Goal: Information Seeking & Learning: Learn about a topic

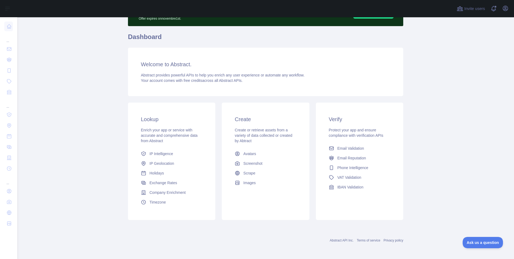
scroll to position [34, 0]
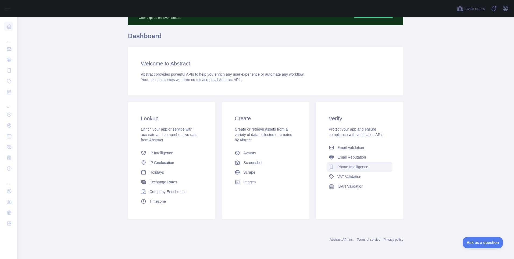
click at [340, 166] on span "Phone Intelligence" at bounding box center [352, 166] width 31 height 5
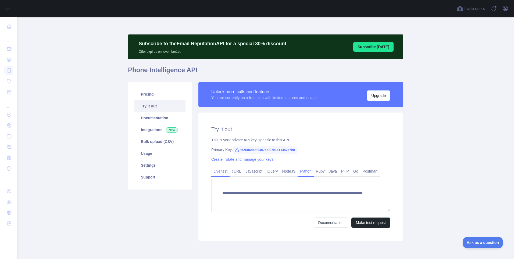
click at [303, 170] on link "Python" at bounding box center [306, 171] width 16 height 9
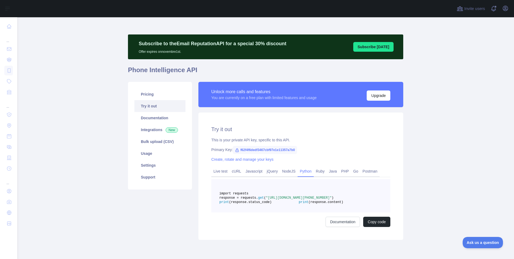
scroll to position [34, 0]
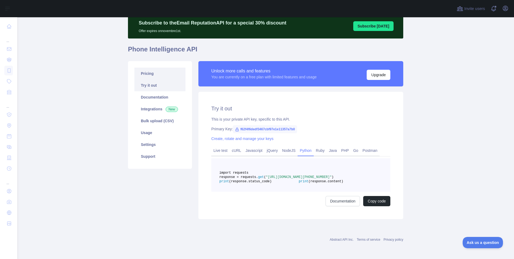
click at [148, 67] on link "Pricing" at bounding box center [159, 73] width 51 height 12
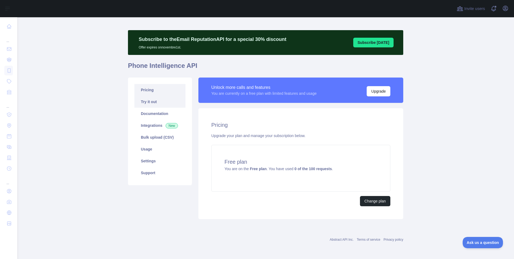
scroll to position [4, 0]
click at [148, 170] on link "Support" at bounding box center [159, 173] width 51 height 12
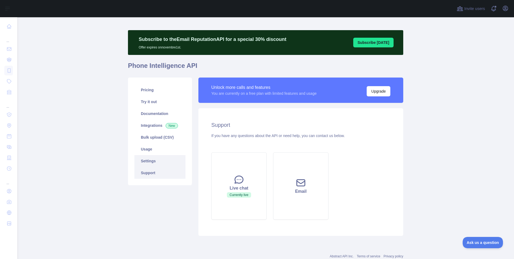
click at [148, 165] on link "Settings" at bounding box center [159, 161] width 51 height 12
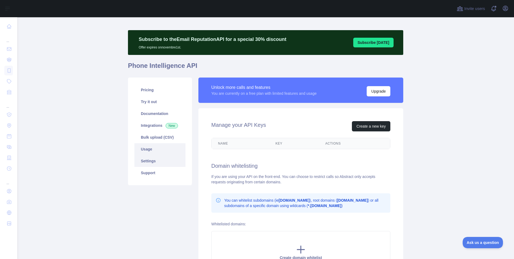
click at [152, 148] on link "Usage" at bounding box center [159, 149] width 51 height 12
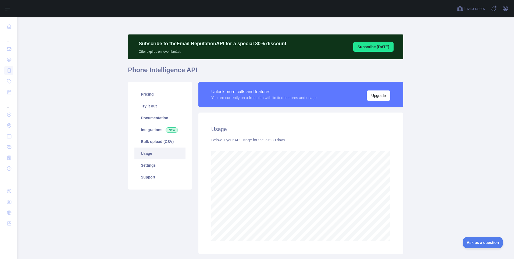
scroll to position [241, 493]
click at [151, 139] on link "Bulk upload (CSV)" at bounding box center [159, 142] width 51 height 12
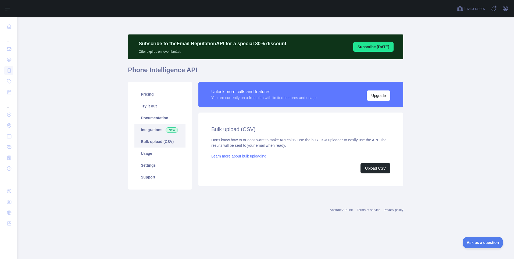
click at [148, 132] on link "Integrations New" at bounding box center [159, 130] width 51 height 12
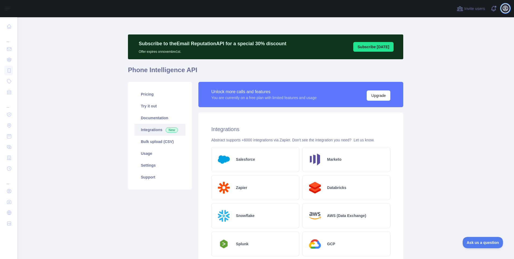
click at [508, 9] on icon "button" at bounding box center [505, 8] width 6 height 6
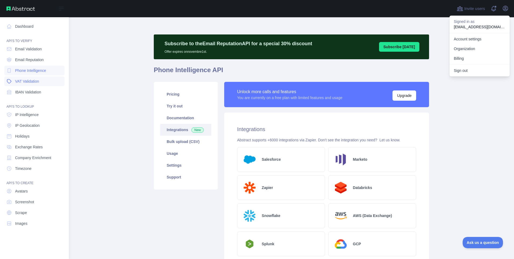
click at [34, 84] on link "VAT Validation" at bounding box center [34, 81] width 60 height 10
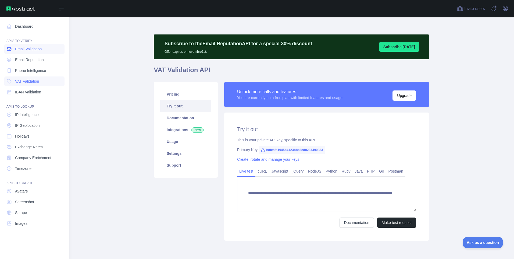
click at [25, 47] on span "Email Validation" at bounding box center [28, 48] width 27 height 5
click at [24, 57] on link "Email Reputation" at bounding box center [34, 60] width 60 height 10
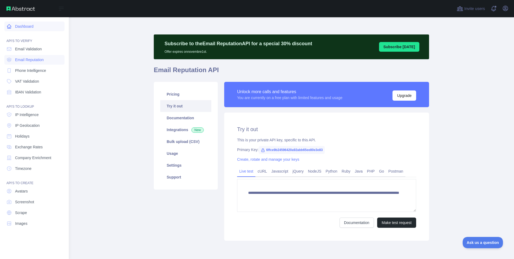
click at [20, 27] on link "Dashboard" at bounding box center [34, 27] width 60 height 10
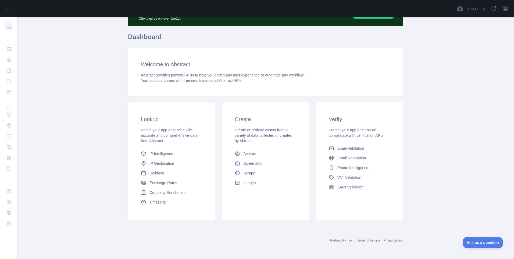
scroll to position [34, 0]
click at [105, 117] on main "Subscribe to the Email Reputation API for a special 30 % discount Offer expires…" at bounding box center [265, 137] width 497 height 241
click at [196, 66] on h3 "Welcome to Abstract." at bounding box center [266, 64] width 250 height 8
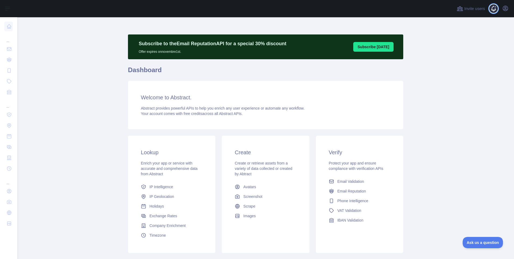
click at [496, 10] on span at bounding box center [495, 8] width 11 height 17
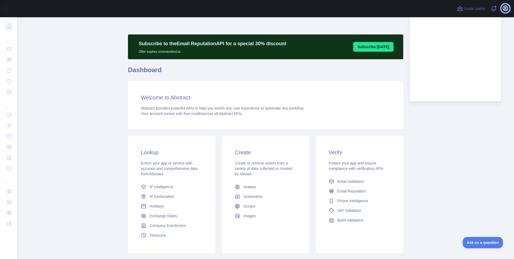
click at [502, 9] on icon "button" at bounding box center [505, 8] width 6 height 6
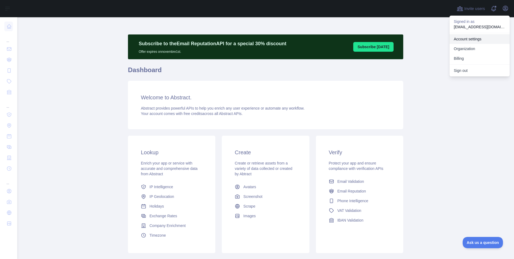
click at [471, 40] on link "Account settings" at bounding box center [480, 39] width 60 height 10
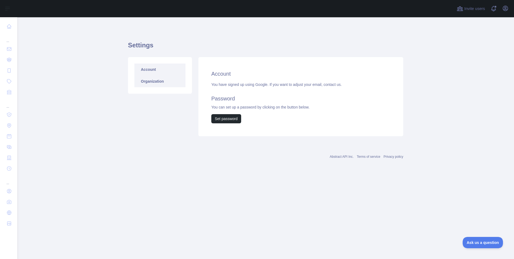
click at [156, 86] on link "Organization" at bounding box center [159, 81] width 51 height 12
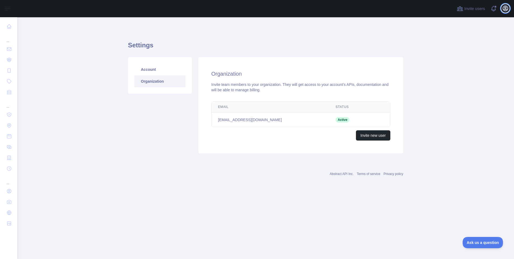
click at [506, 9] on icon "button" at bounding box center [505, 8] width 5 height 5
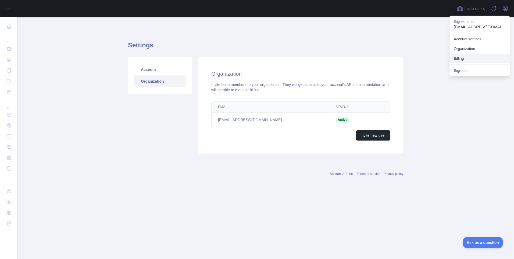
click at [471, 58] on button "Billing" at bounding box center [480, 59] width 60 height 10
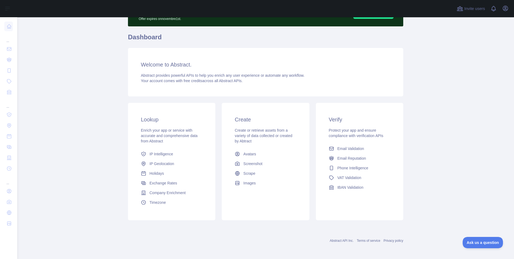
scroll to position [34, 0]
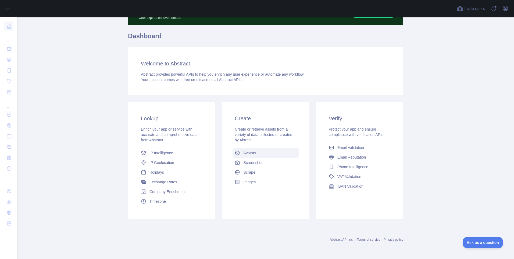
click at [244, 152] on span "Avatars" at bounding box center [249, 152] width 13 height 5
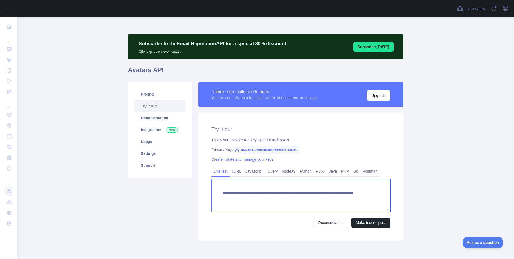
drag, startPoint x: 220, startPoint y: 198, endPoint x: 346, endPoint y: 198, distance: 125.8
click at [346, 198] on textarea "**********" at bounding box center [300, 195] width 179 height 33
click at [325, 191] on textarea "**********" at bounding box center [300, 195] width 179 height 33
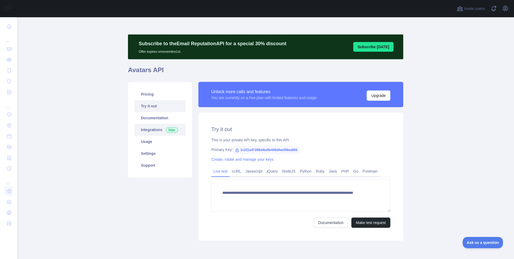
click at [144, 128] on link "Integrations New" at bounding box center [159, 130] width 51 height 12
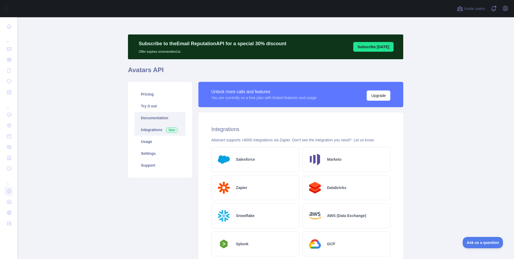
click at [146, 120] on link "Documentation" at bounding box center [159, 118] width 51 height 12
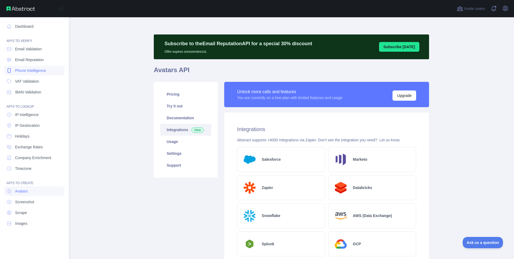
click at [26, 72] on span "Phone Intelligence" at bounding box center [30, 70] width 31 height 5
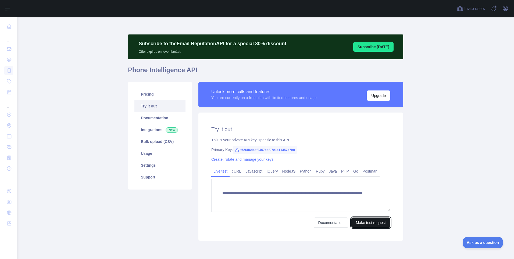
click at [362, 222] on button "Make test request" at bounding box center [370, 222] width 39 height 10
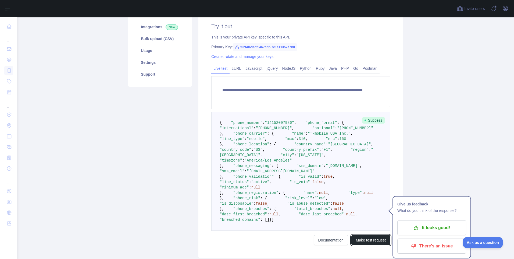
scroll to position [108, 0]
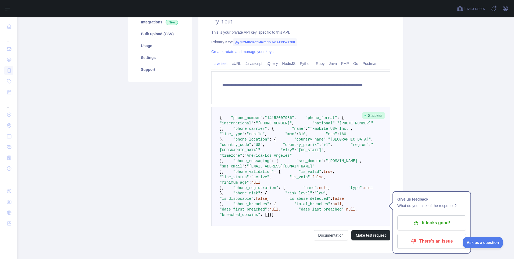
click at [415, 77] on main "**********" at bounding box center [265, 137] width 497 height 241
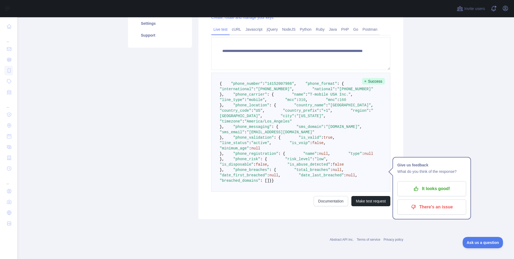
scroll to position [242, 0]
click at [247, 141] on span ""line_status"" at bounding box center [234, 143] width 29 height 4
copy span "line_status"
